Goal: Information Seeking & Learning: Check status

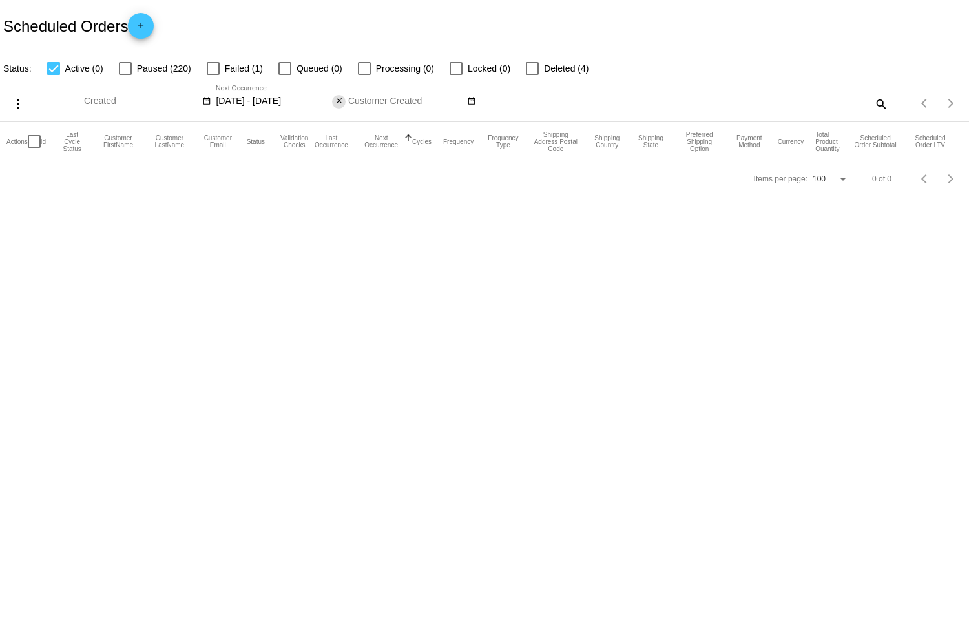
click at [340, 105] on mat-icon "close" at bounding box center [338, 101] width 9 height 10
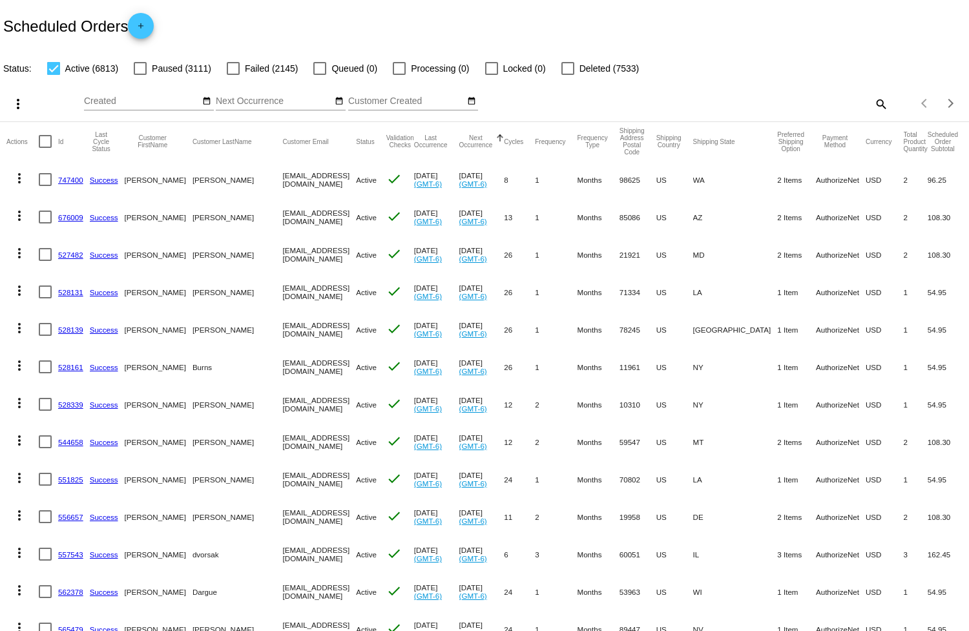
click at [872, 99] on mat-icon "search" at bounding box center [879, 104] width 15 height 20
click at [835, 103] on input "Search" at bounding box center [768, 101] width 242 height 10
paste input "[EMAIL_ADDRESS][DOMAIN_NAME]"
type input "[EMAIL_ADDRESS][DOMAIN_NAME]"
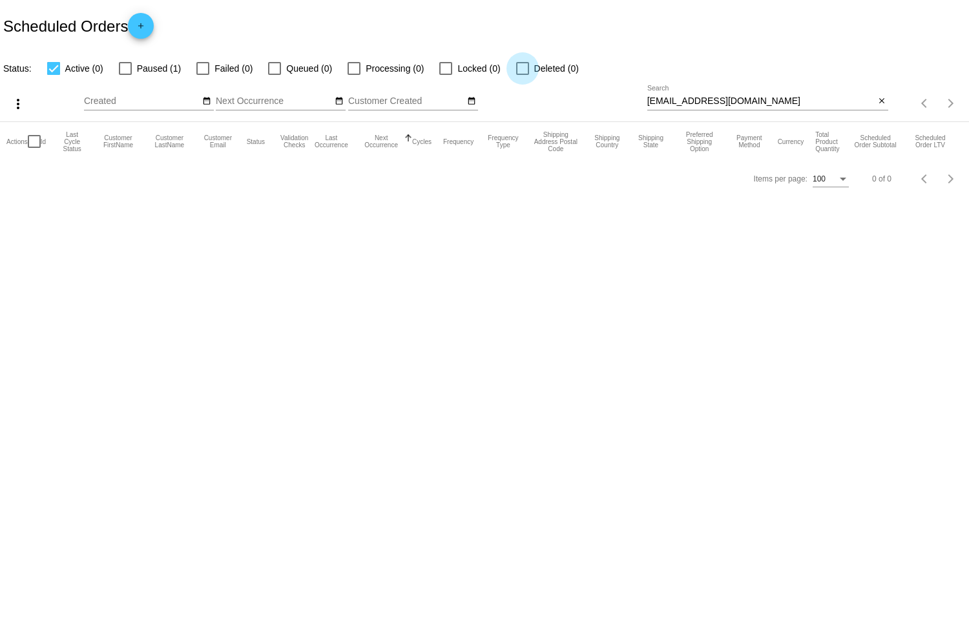
click at [529, 68] on div at bounding box center [522, 68] width 13 height 13
click at [522, 75] on input "Deleted (0)" at bounding box center [522, 75] width 1 height 1
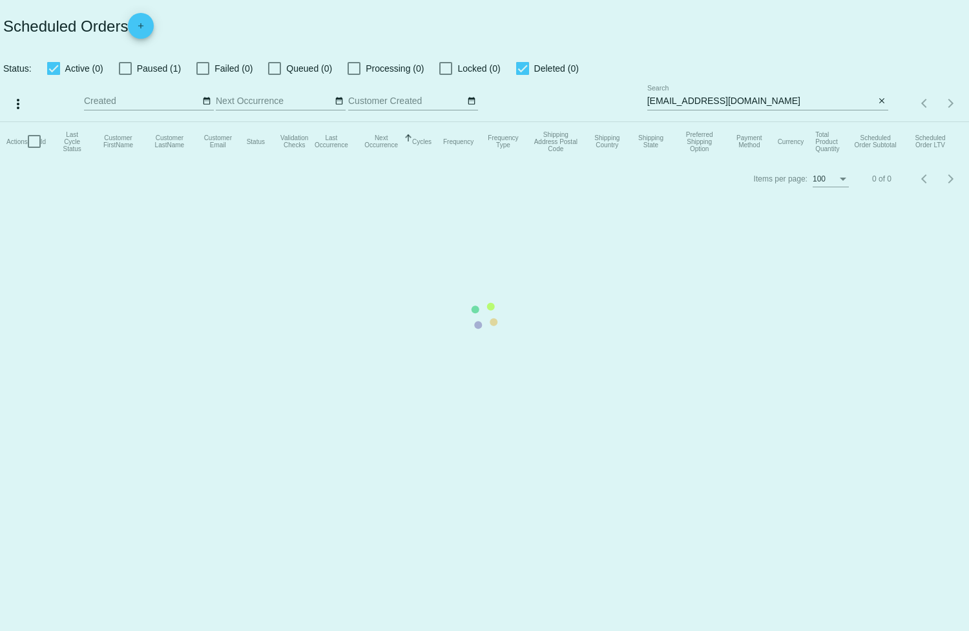
click at [558, 122] on mat-table "Actions Id Last Cycle Status Customer FirstName Customer LastName Customer Emai…" at bounding box center [484, 141] width 969 height 39
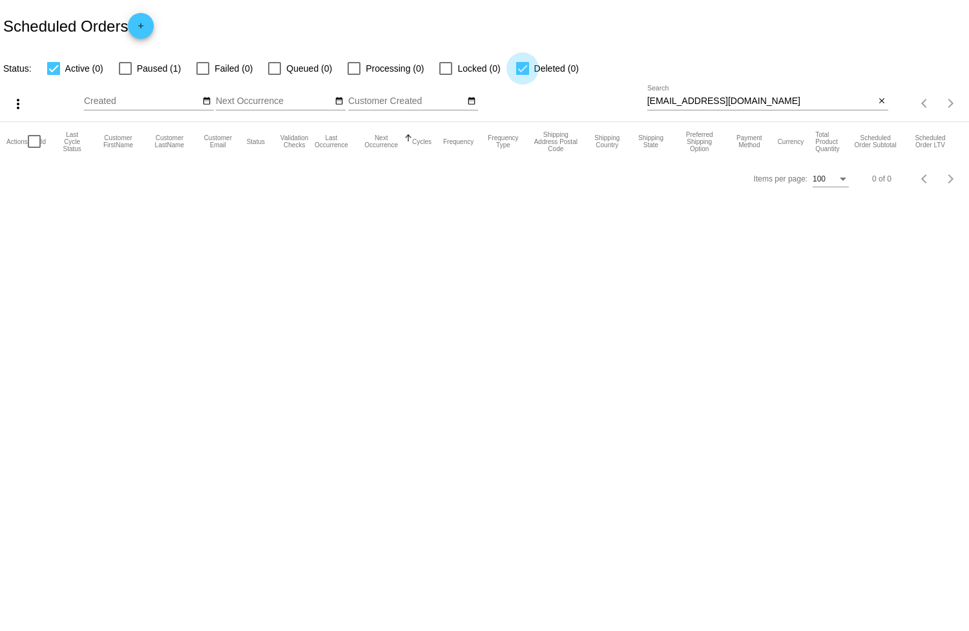
click at [529, 63] on div at bounding box center [522, 68] width 13 height 13
click at [522, 75] on input "Deleted (0)" at bounding box center [522, 75] width 1 height 1
checkbox input "false"
click at [51, 61] on label "Active (0)" at bounding box center [75, 68] width 56 height 15
click at [53, 75] on input "Active (0)" at bounding box center [53, 75] width 1 height 1
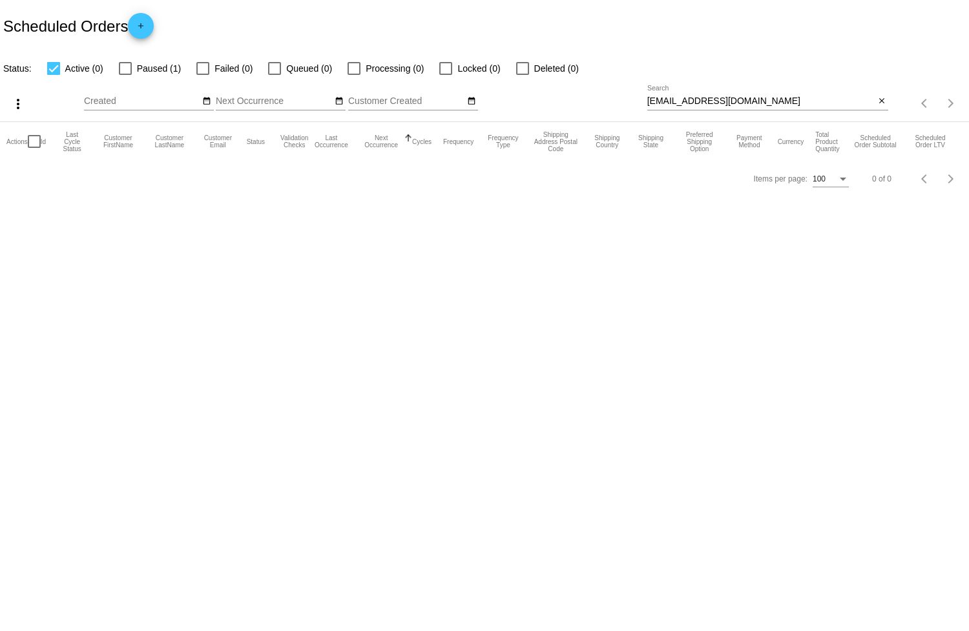
checkbox input "false"
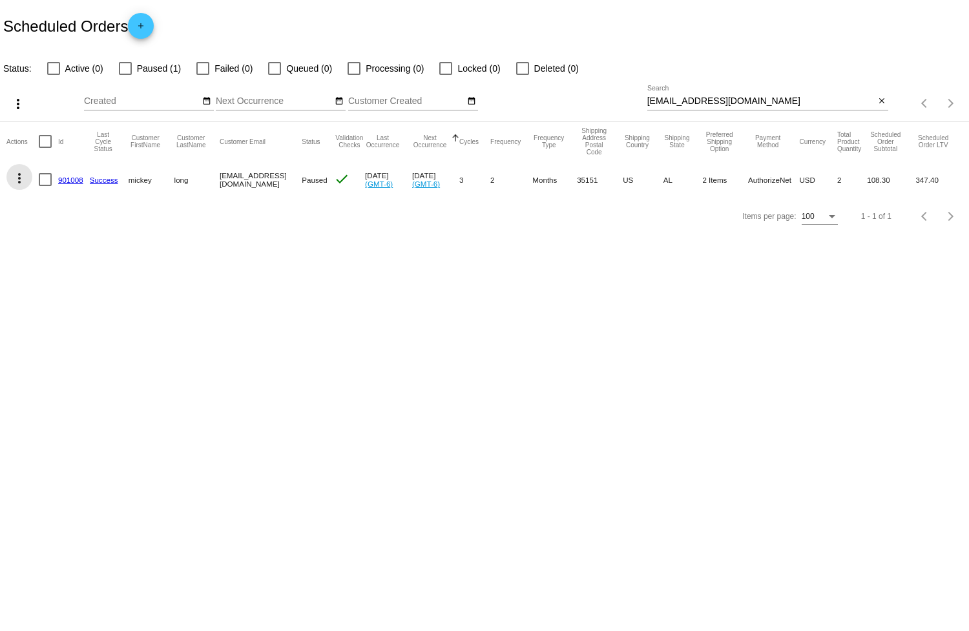
click at [17, 186] on mat-icon "more_vert" at bounding box center [19, 177] width 15 height 15
click at [400, 318] on div at bounding box center [484, 315] width 969 height 631
click at [880, 102] on mat-icon "close" at bounding box center [881, 101] width 9 height 10
click at [839, 103] on div "search" at bounding box center [768, 104] width 242 height 20
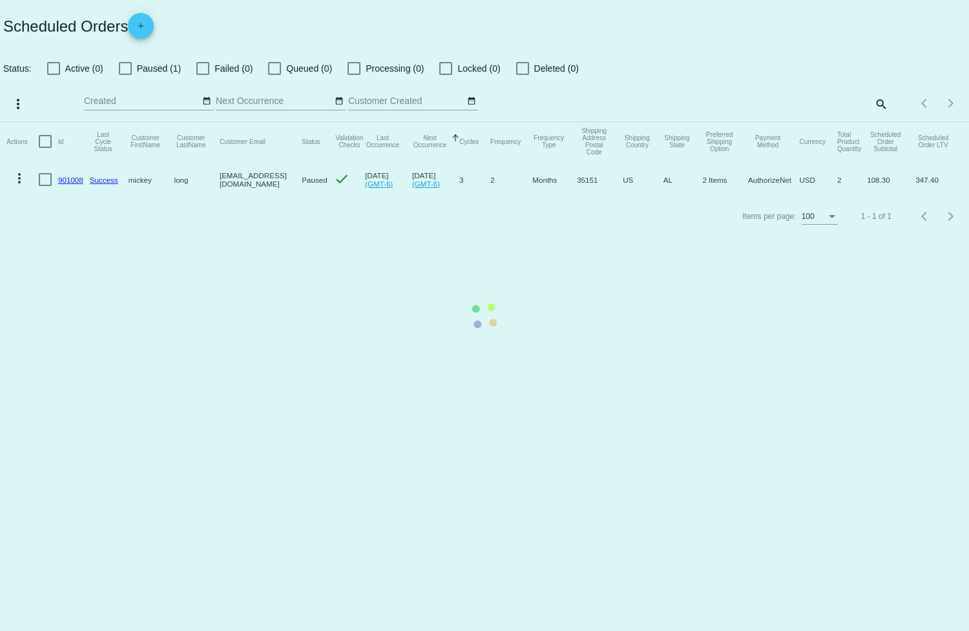
click at [881, 122] on mat-table "Actions Id Last Cycle Status Customer FirstName Customer LastName Customer Emai…" at bounding box center [484, 160] width 969 height 76
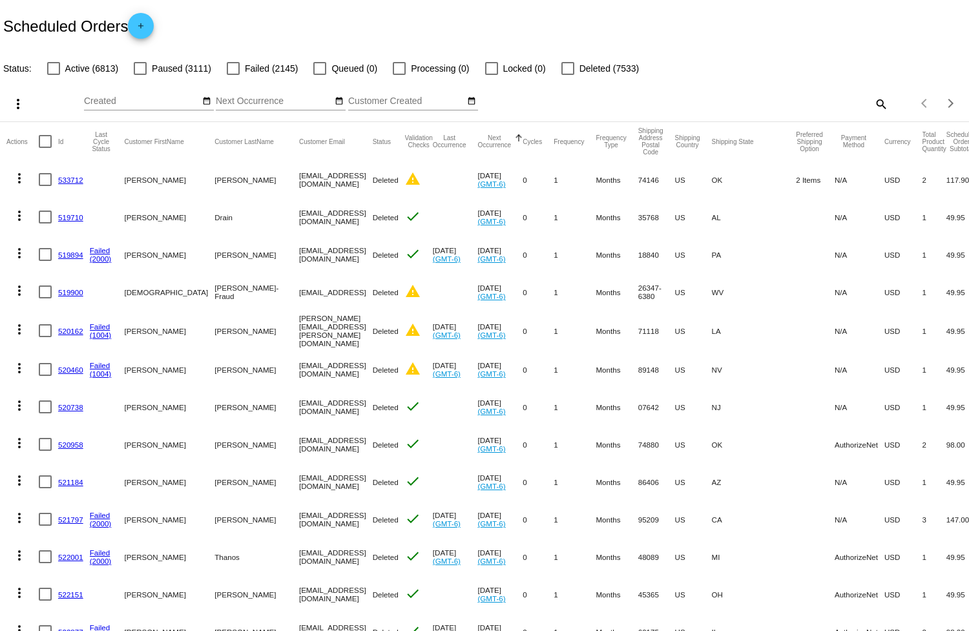
click at [875, 104] on mat-icon "search" at bounding box center [879, 104] width 15 height 20
click at [813, 104] on input "Search" at bounding box center [768, 101] width 242 height 10
paste input "[EMAIL_ADDRESS][DOMAIN_NAME]"
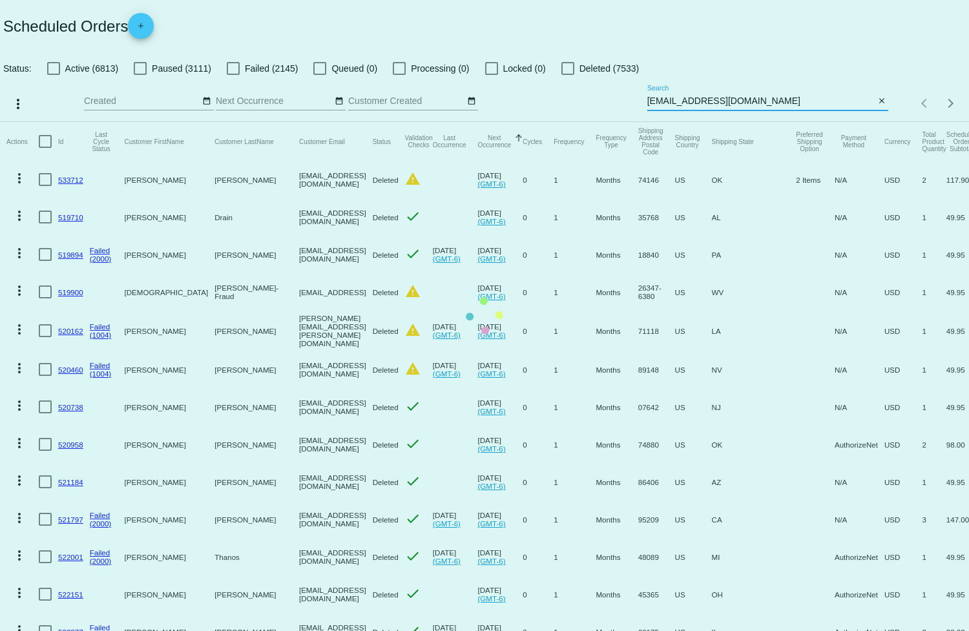
type input "[EMAIL_ADDRESS][DOMAIN_NAME]"
